Goal: Task Accomplishment & Management: Manage account settings

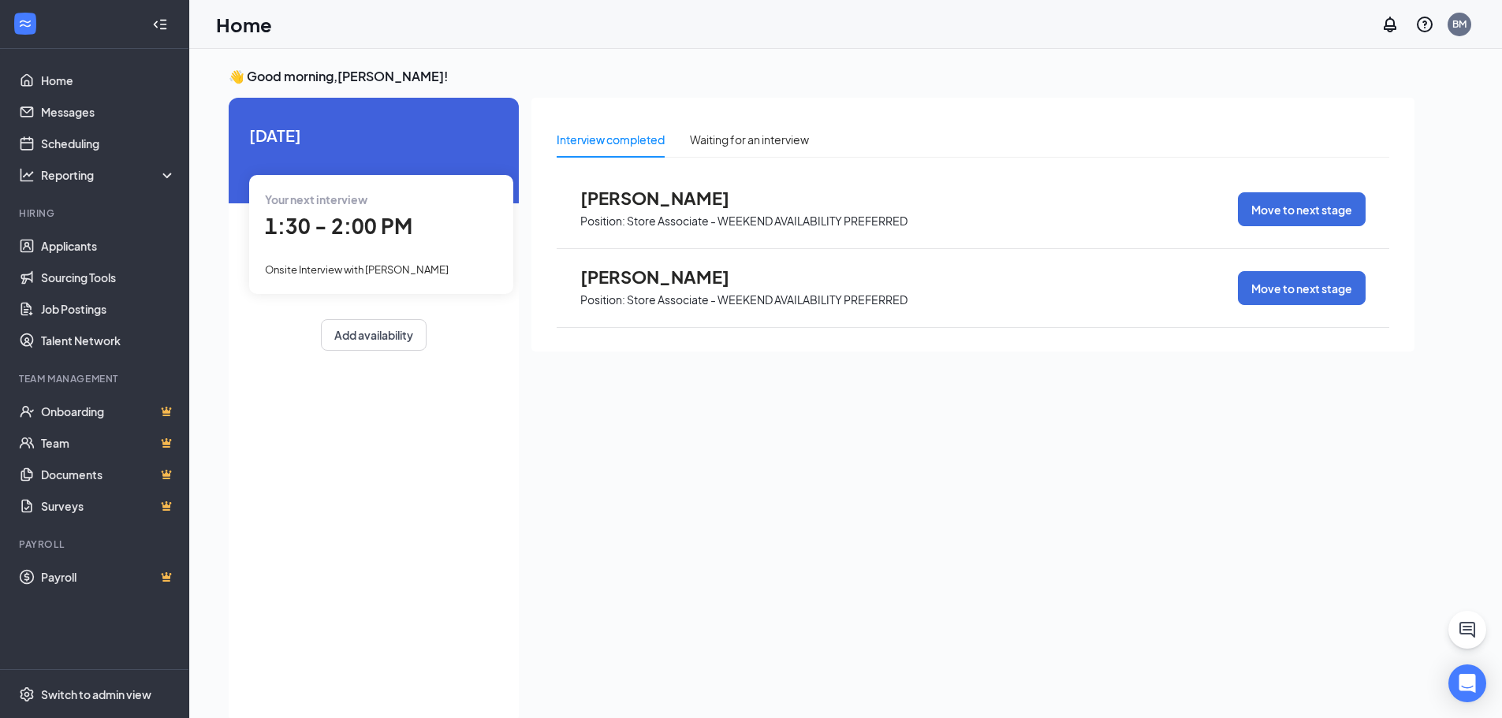
click at [445, 269] on div "Onsite Interview with [PERSON_NAME]" at bounding box center [381, 268] width 233 height 17
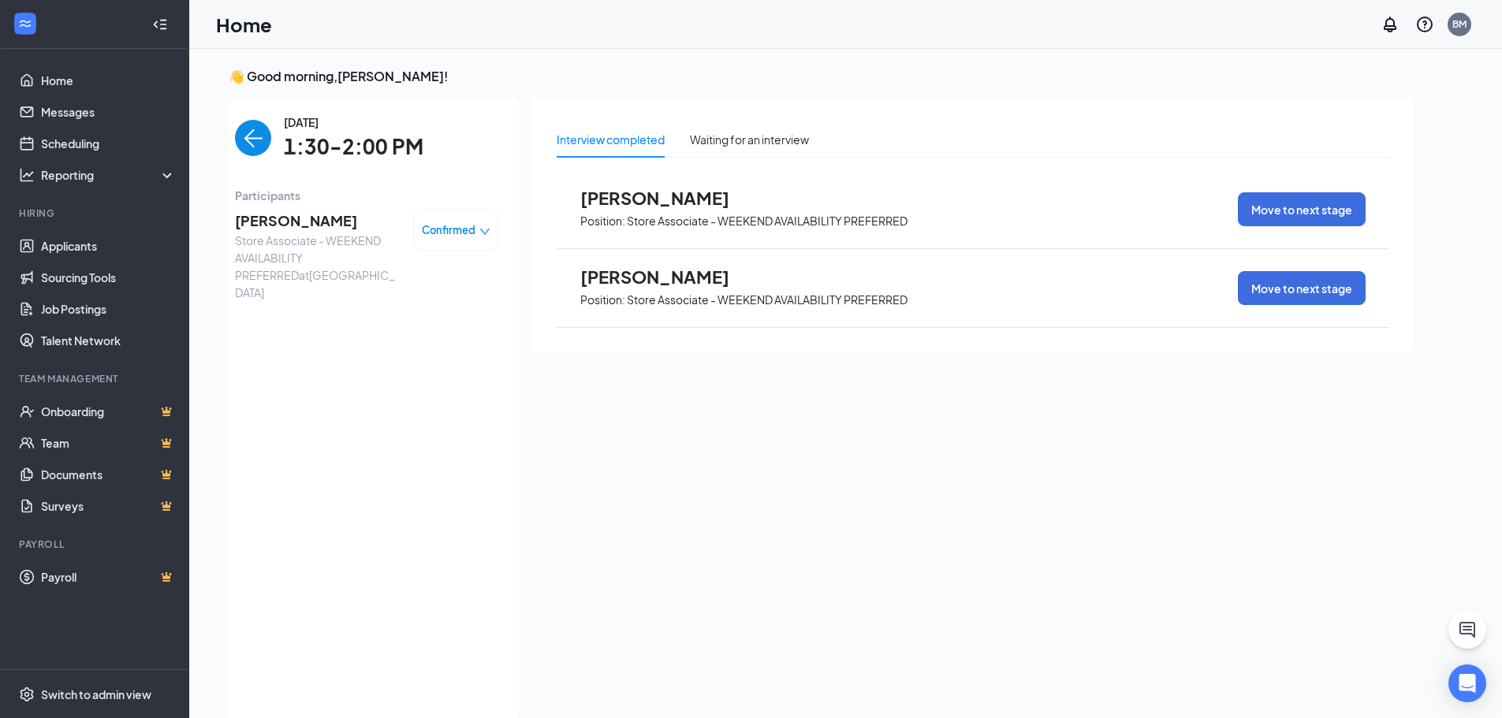
scroll to position [6, 0]
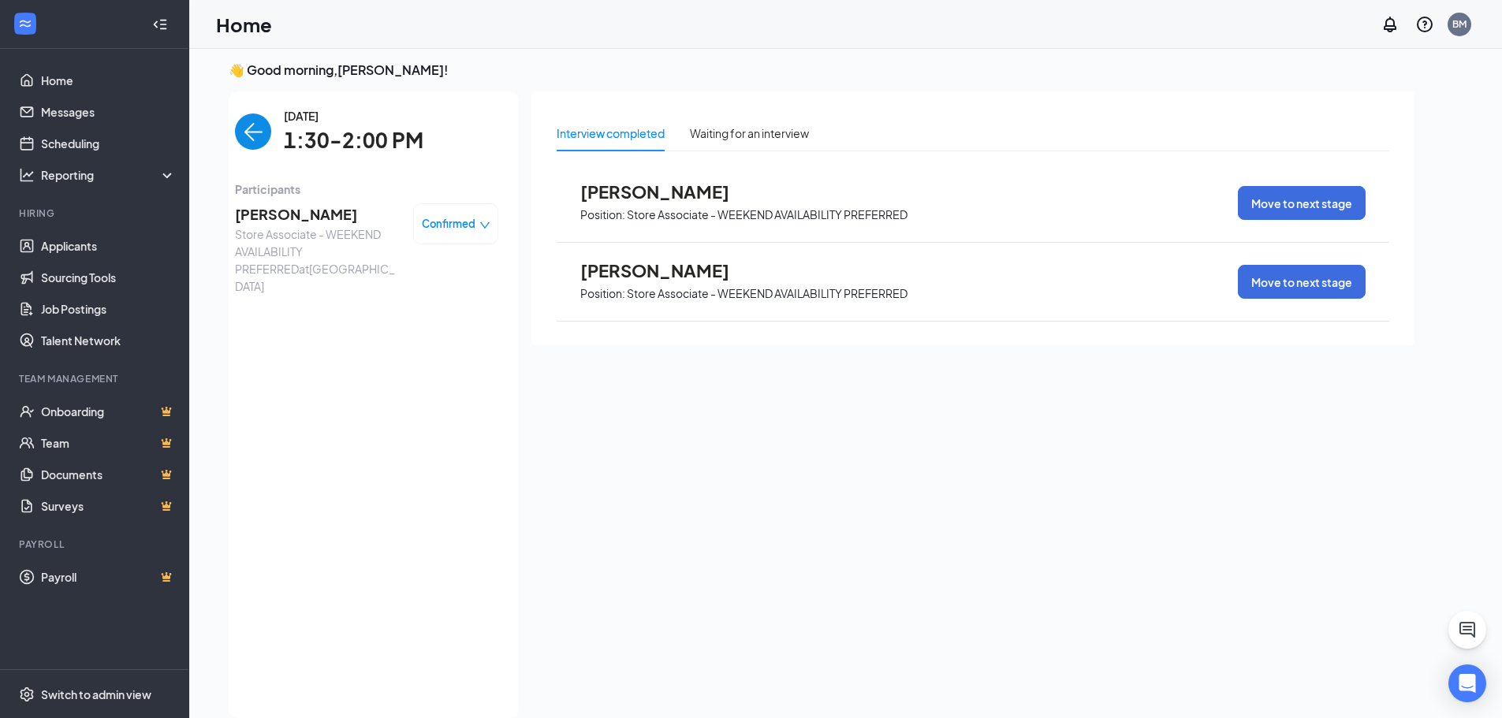
click at [306, 219] on span "[PERSON_NAME]" at bounding box center [318, 214] width 166 height 22
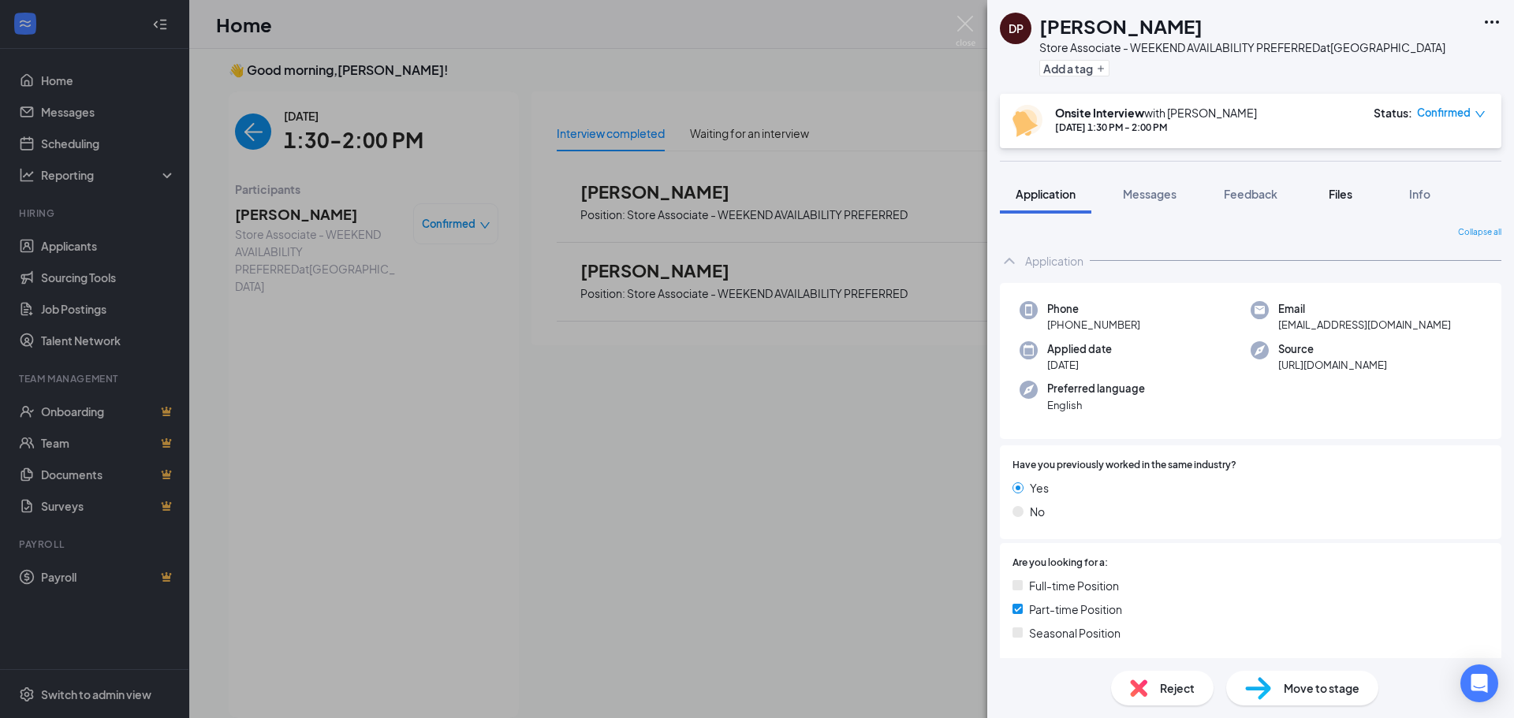
click at [1340, 196] on span "Files" at bounding box center [1340, 194] width 24 height 14
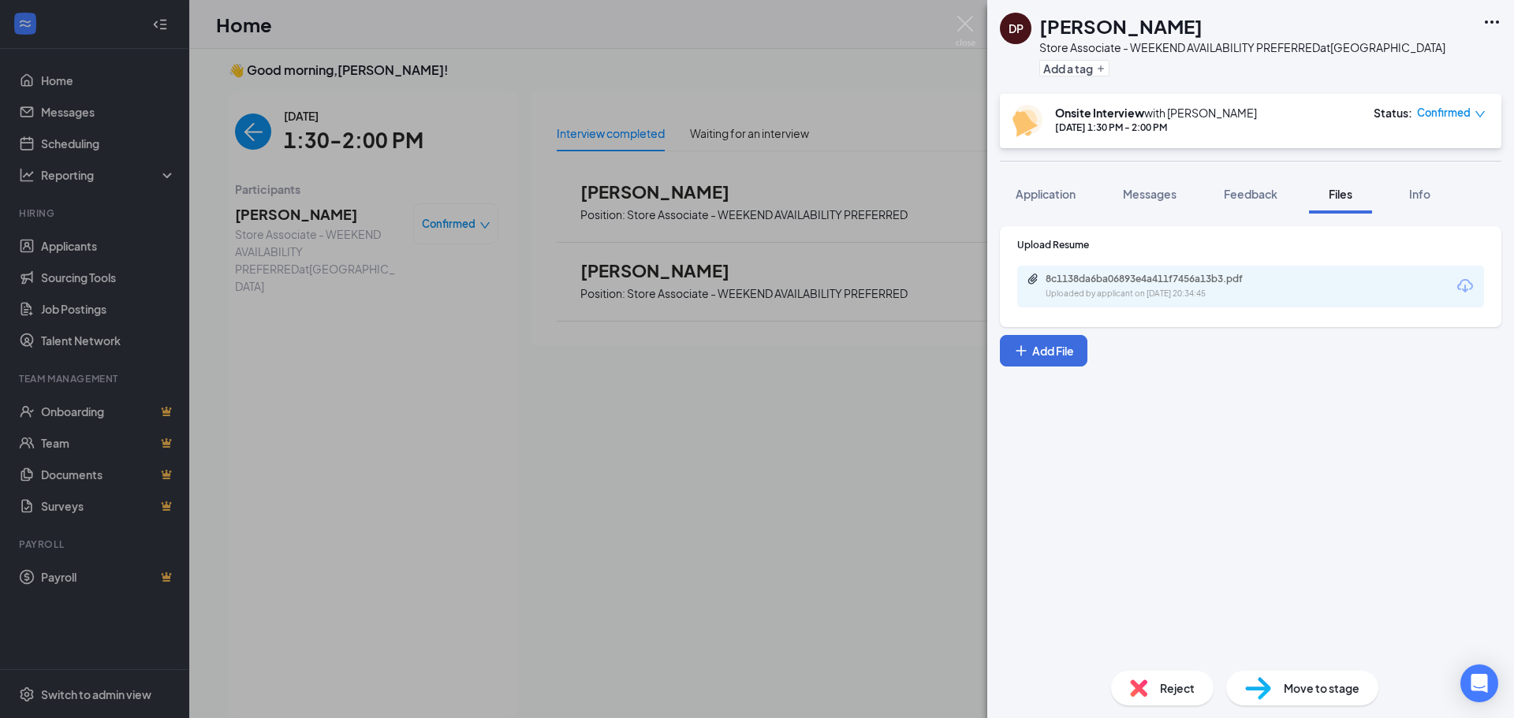
click at [1254, 281] on div "8c1138da6ba06893e4a411f7456a13b3.pdf" at bounding box center [1155, 279] width 221 height 13
click at [846, 65] on div "DP [PERSON_NAME] Store Associate - WEEKEND AVAILABILITY PREFERRED at [GEOGRAPHI…" at bounding box center [757, 359] width 1514 height 718
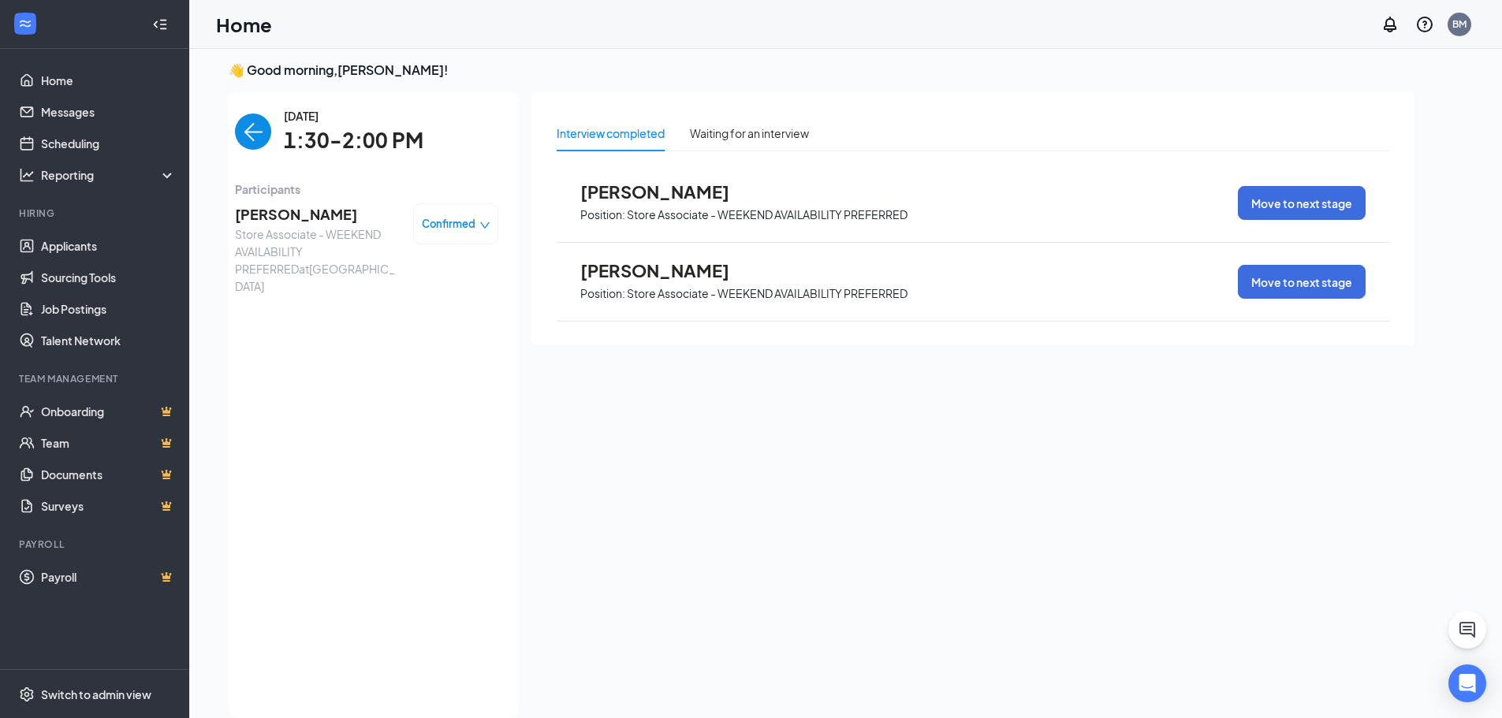
click at [262, 132] on img "back-button" at bounding box center [253, 132] width 36 height 36
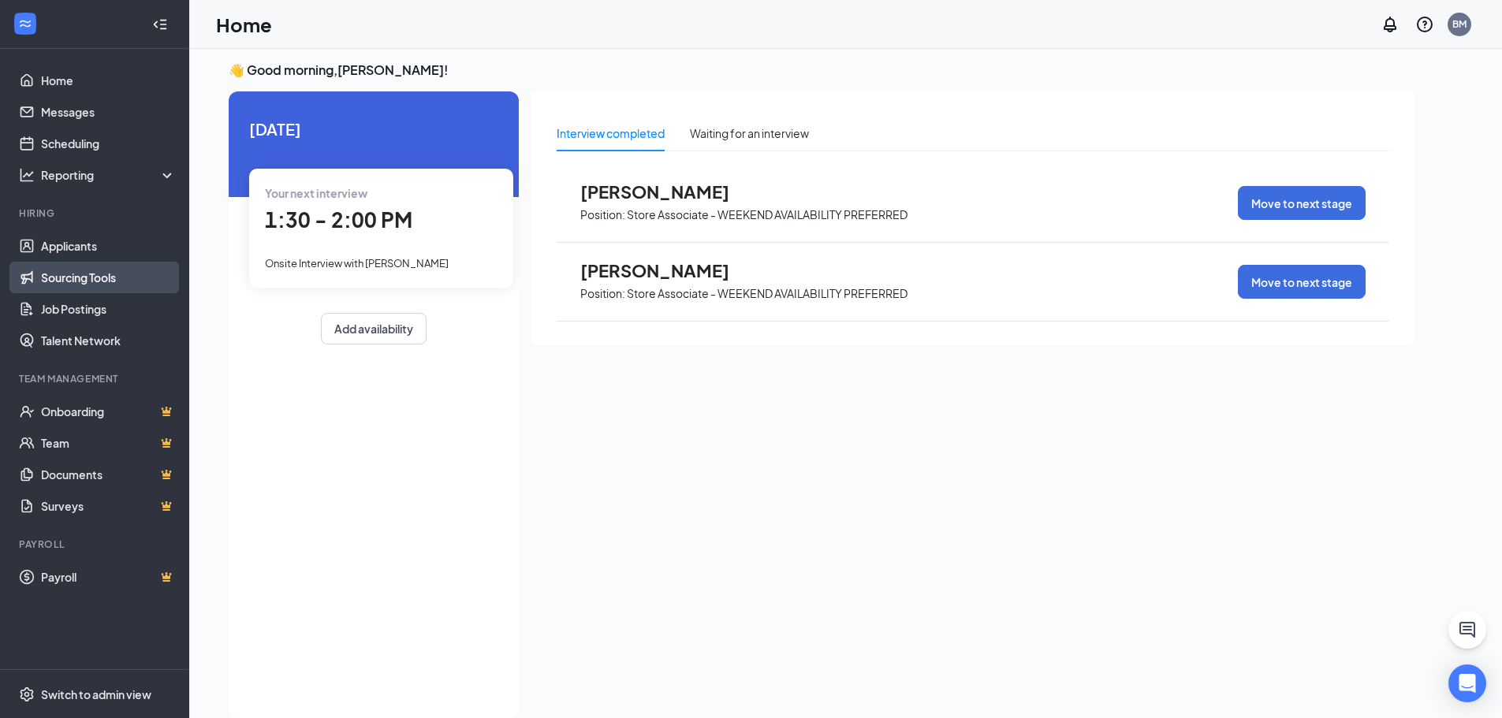
click at [165, 270] on link "Sourcing Tools" at bounding box center [108, 278] width 135 height 32
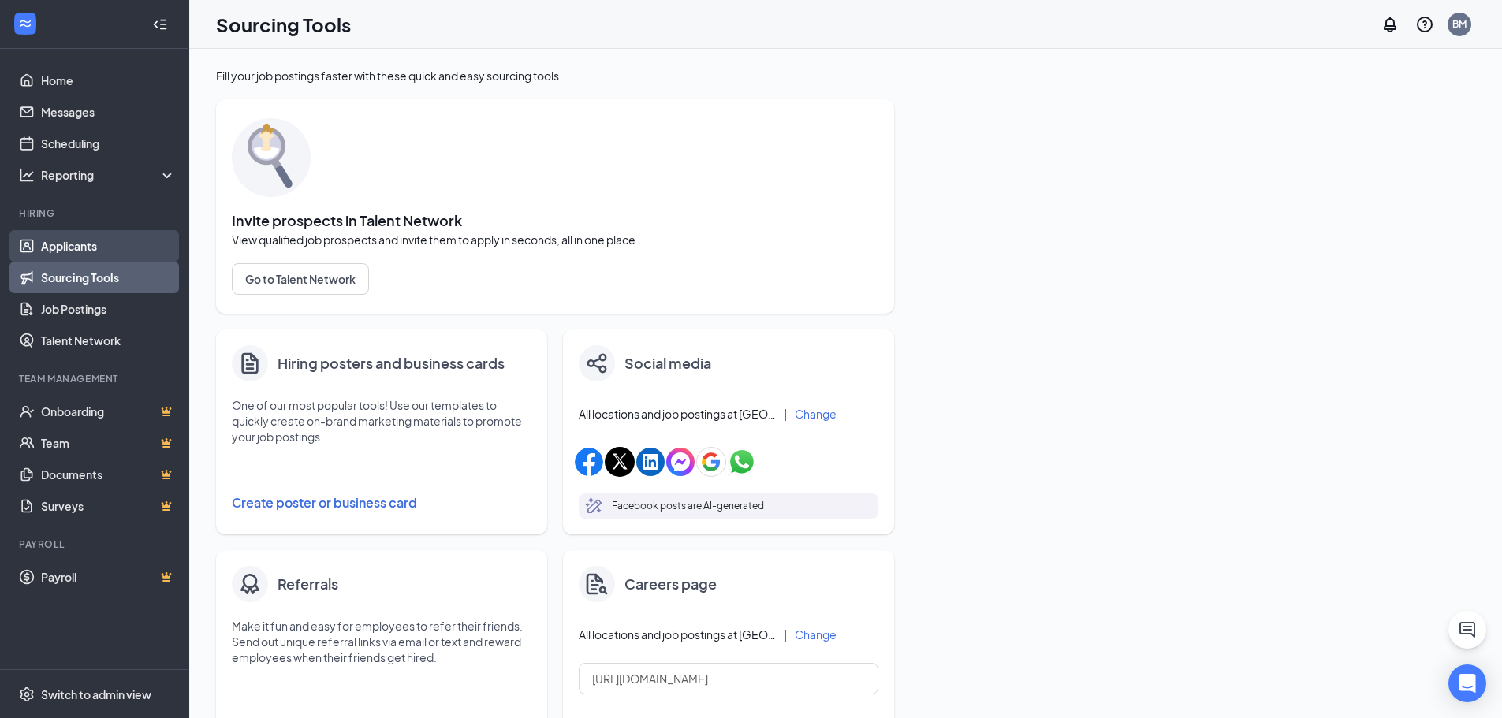
click at [132, 254] on link "Applicants" at bounding box center [108, 246] width 135 height 32
